Goal: Answer question/provide support: Share knowledge or assist other users

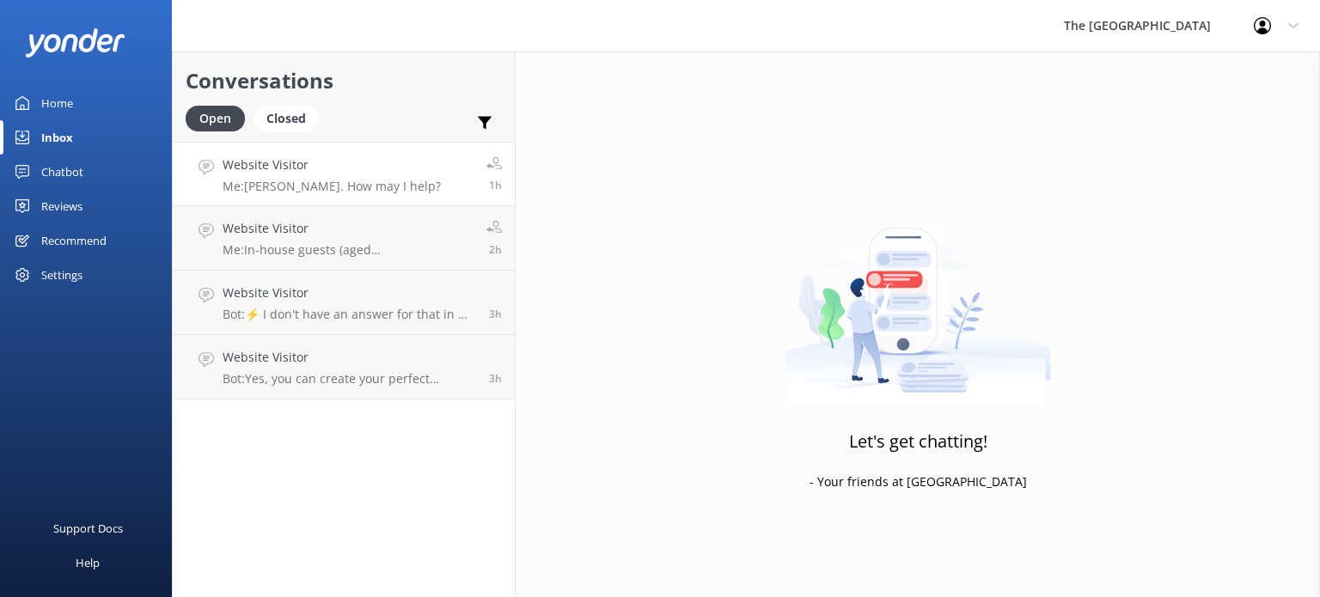
click at [385, 173] on h4 "Website Visitor" at bounding box center [332, 165] width 218 height 19
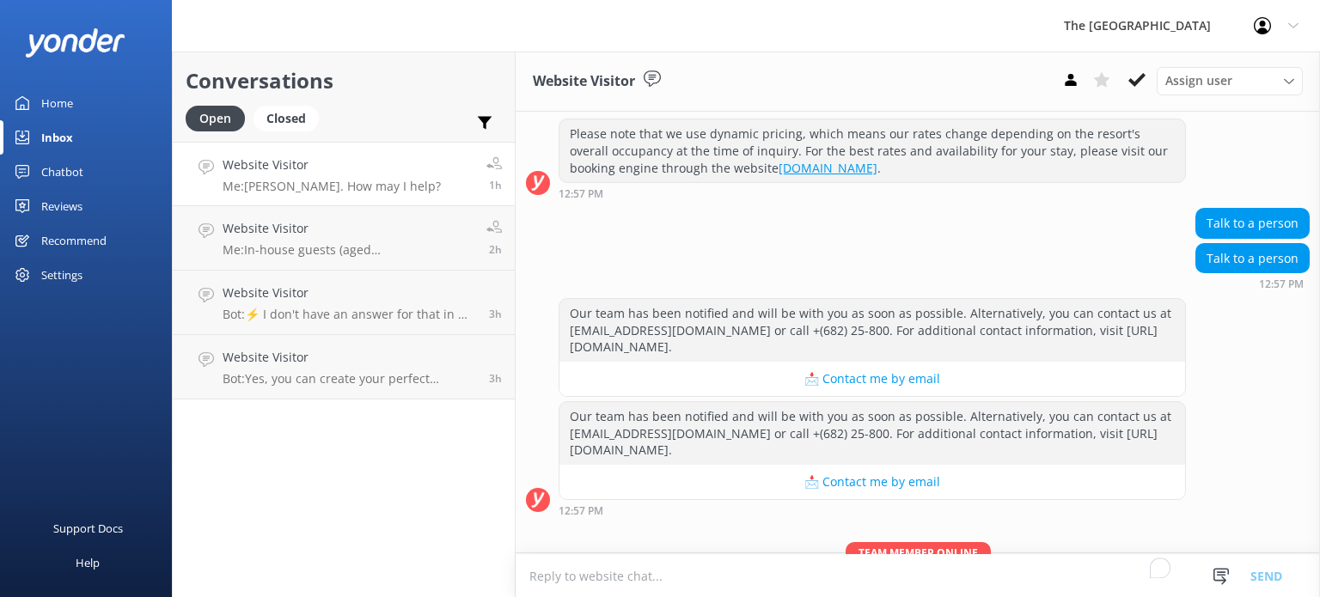
scroll to position [477, 0]
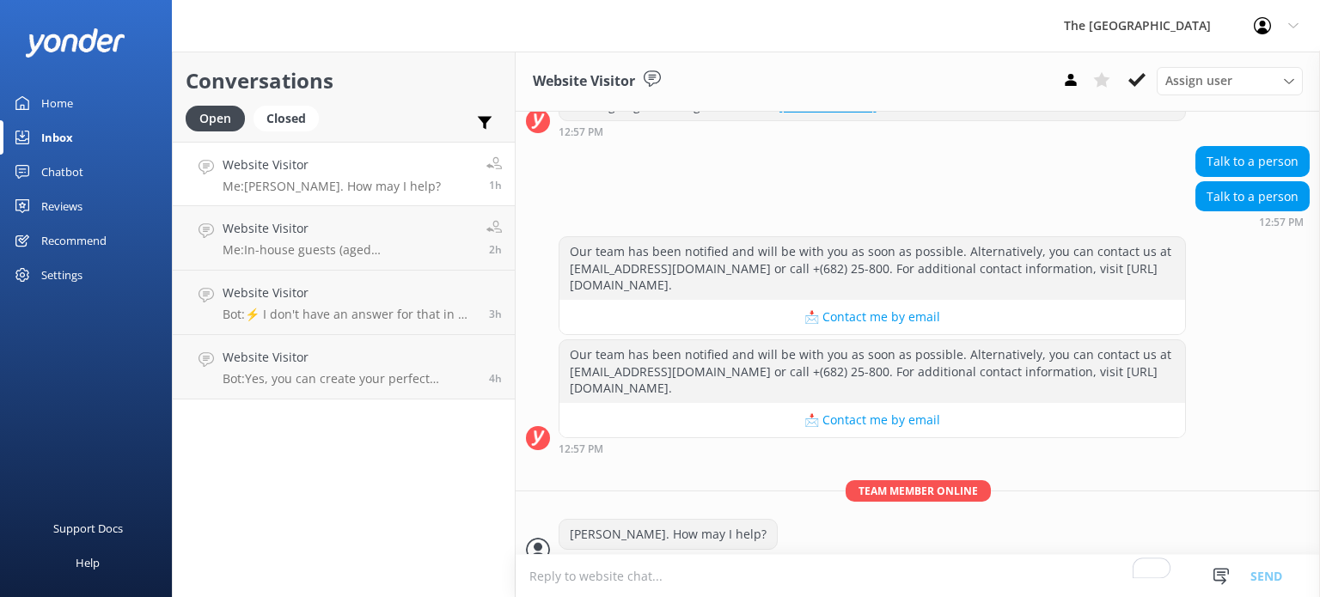
scroll to position [477, 0]
